Goal: Task Accomplishment & Management: Use online tool/utility

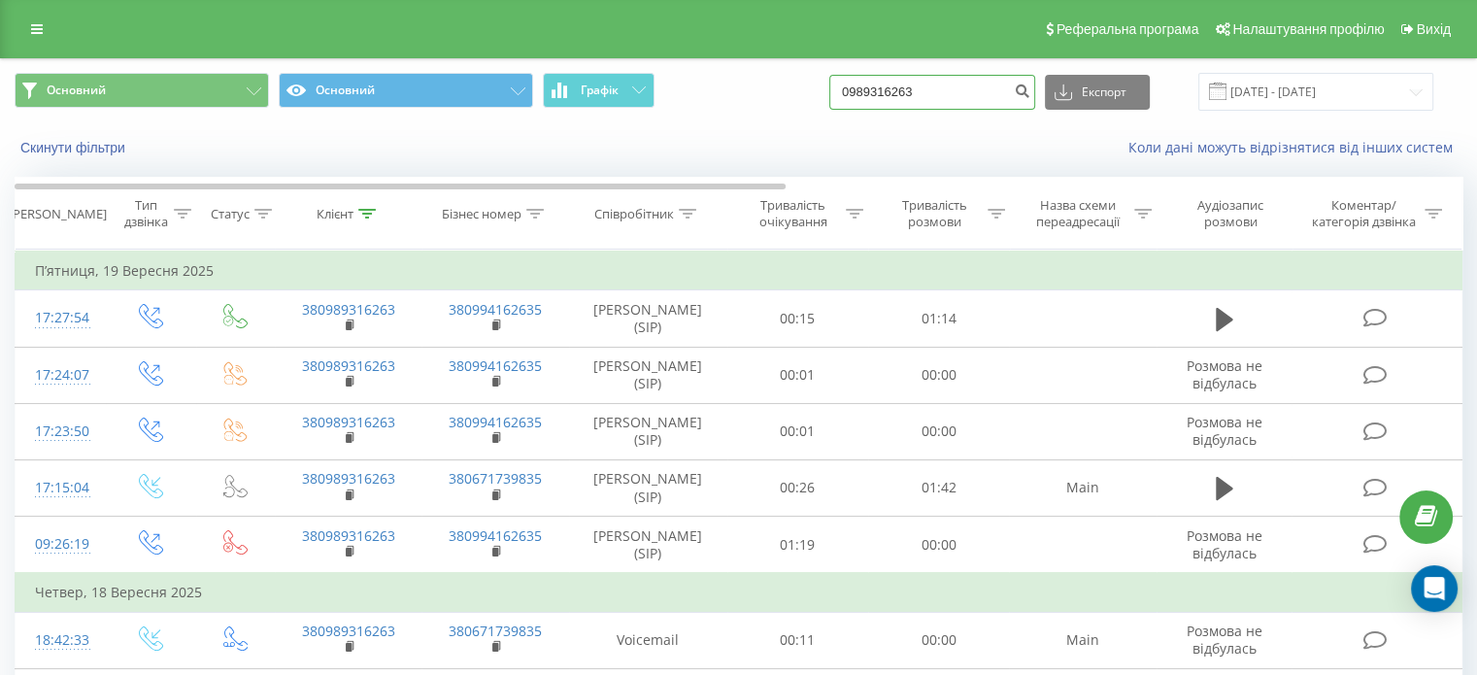
drag, startPoint x: 971, startPoint y: 95, endPoint x: 823, endPoint y: 96, distance: 147.6
click at [823, 96] on div "Основний Основний Графік 0989316263 Експорт .csv .xls .xlsx [DATE] - [DATE]" at bounding box center [739, 92] width 1448 height 38
paste input "7163418"
type input "0987163418"
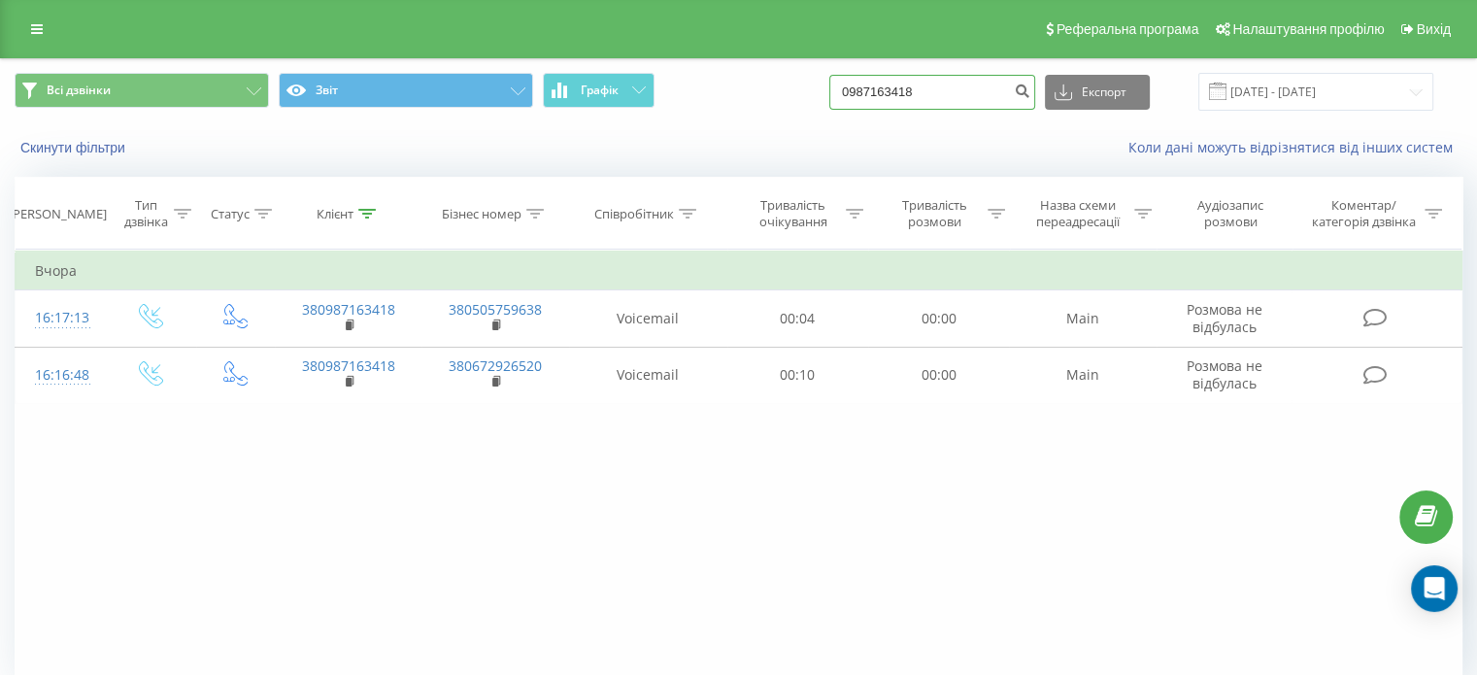
drag, startPoint x: 954, startPoint y: 90, endPoint x: 872, endPoint y: 94, distance: 82.6
click at [870, 94] on input "0987163418" at bounding box center [932, 92] width 206 height 35
paste input "504422340"
type input "0504422340"
